Goal: Task Accomplishment & Management: Use online tool/utility

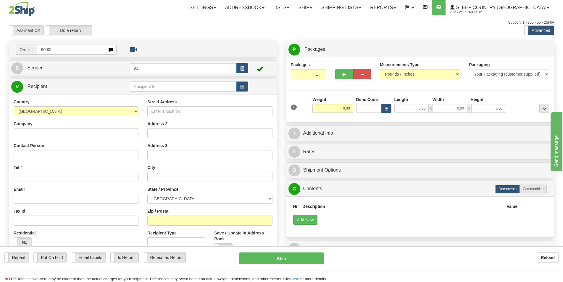
drag, startPoint x: 59, startPoint y: 51, endPoint x: 18, endPoint y: 48, distance: 41.5
click at [37, 48] on input "9000I" at bounding box center [71, 50] width 68 height 10
type input "9000I086525"
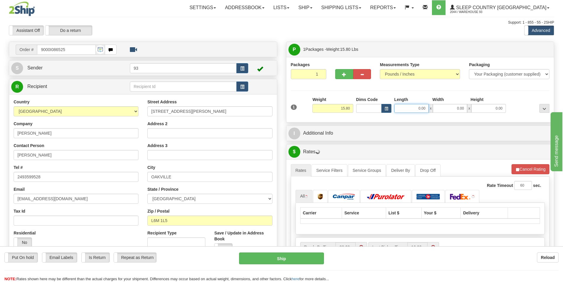
click at [373, 106] on input "0.00" at bounding box center [411, 108] width 34 height 9
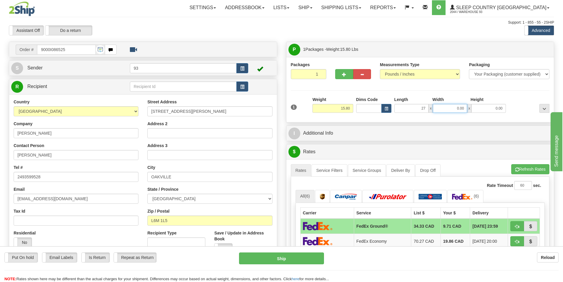
type input "27.00"
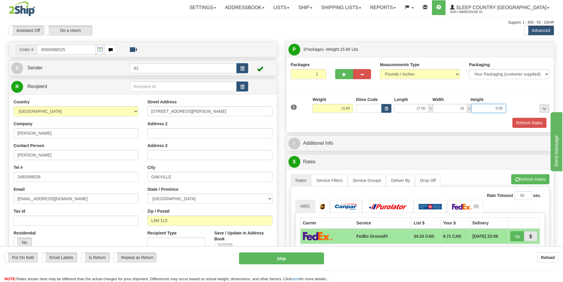
type input "16.00"
type input "12.00"
click at [373, 121] on button "Refresh Rates" at bounding box center [529, 123] width 34 height 10
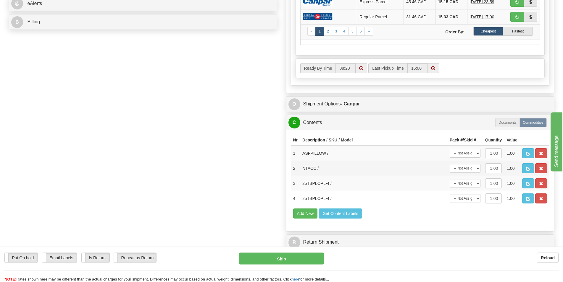
scroll to position [271, 0]
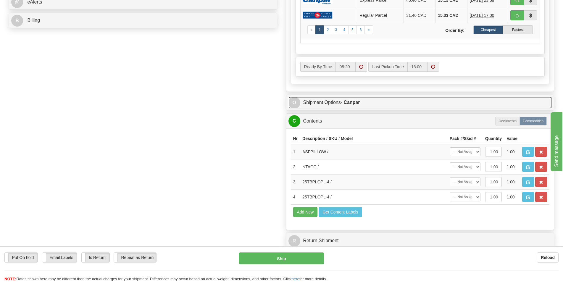
click at [373, 102] on link "O Shipment Options - Canpar" at bounding box center [419, 103] width 263 height 12
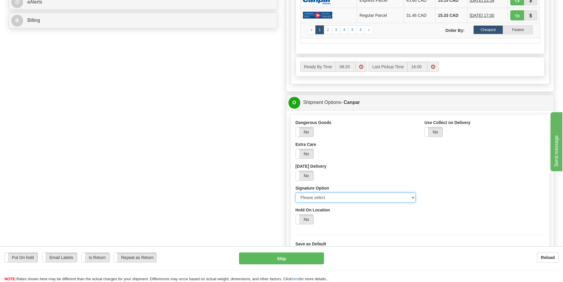
click at [295, 193] on select "Please select No Signature Required Signature Required Adult Signature" at bounding box center [355, 198] width 120 height 10
select select "2"
click option "Signature Required" at bounding box center [0, 0] width 0 height 0
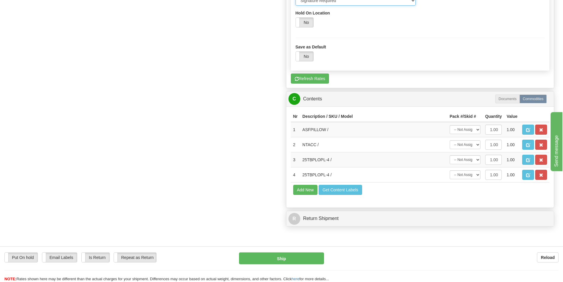
scroll to position [483, 0]
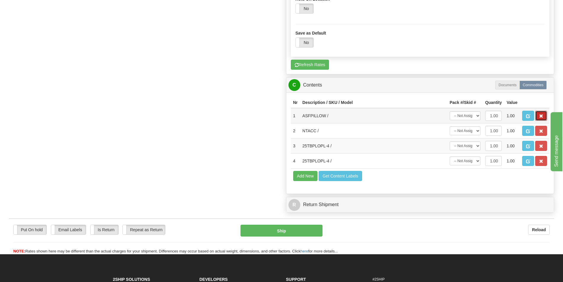
click at [373, 114] on button "button" at bounding box center [541, 116] width 12 height 10
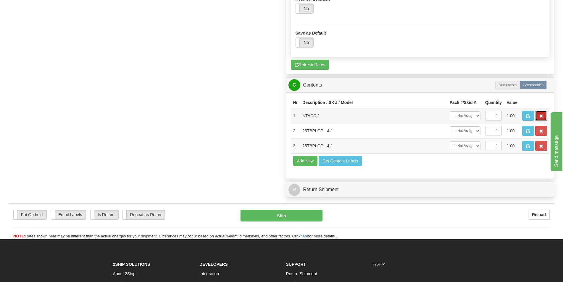
click at [373, 118] on span "button" at bounding box center [541, 116] width 4 height 4
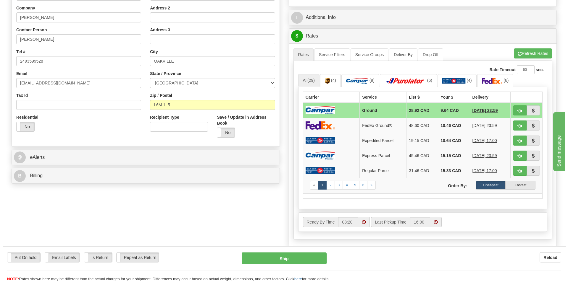
scroll to position [121, 0]
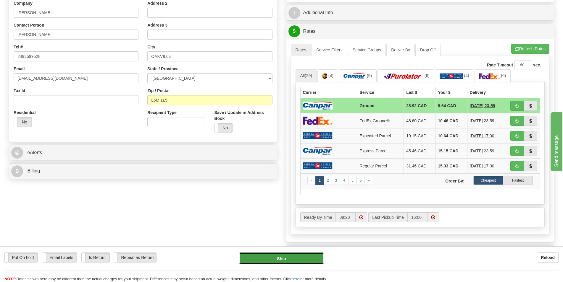
click at [287, 251] on button "Ship" at bounding box center [281, 259] width 85 height 12
type input "1"
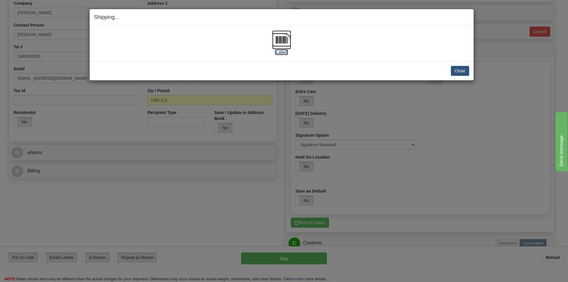
click at [278, 42] on img at bounding box center [281, 39] width 19 height 19
click at [373, 68] on button "Close" at bounding box center [460, 71] width 18 height 10
